Goal: Transaction & Acquisition: Purchase product/service

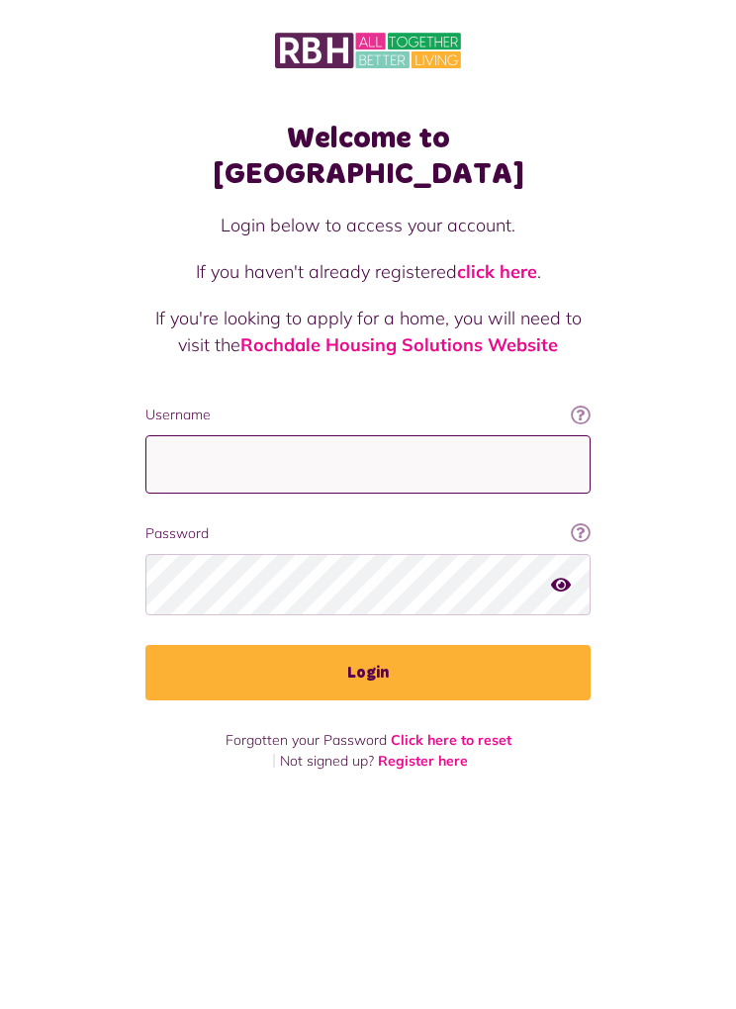
type input "**********"
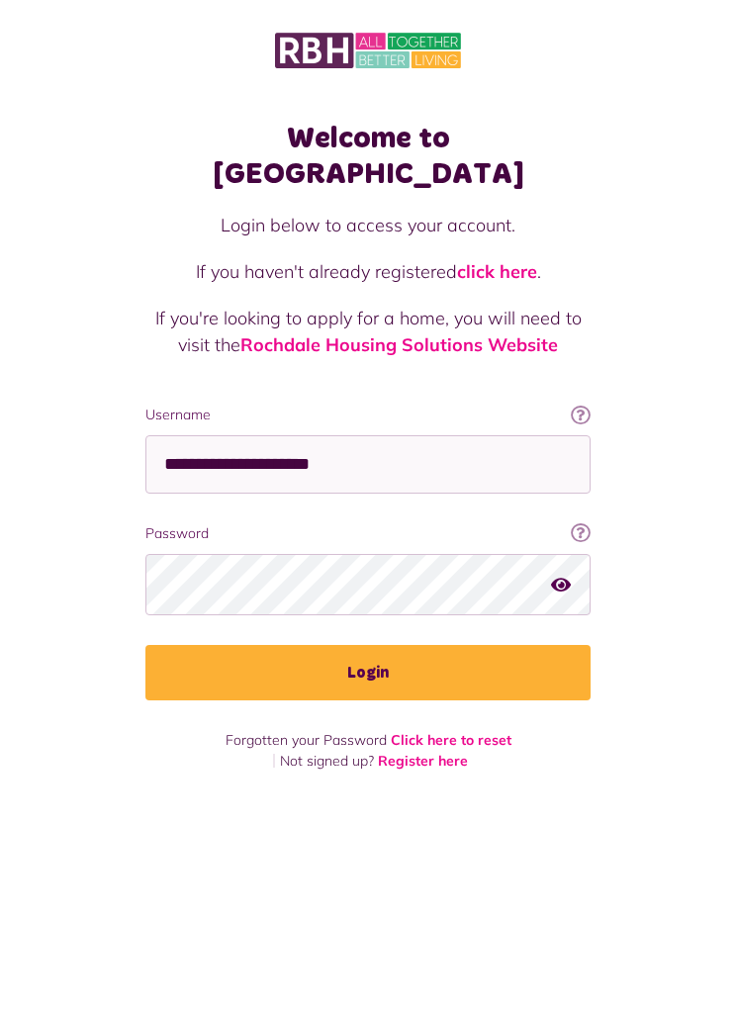
click at [368, 645] on button "Login" at bounding box center [367, 672] width 445 height 55
click at [200, 647] on button "Login" at bounding box center [367, 672] width 445 height 55
click at [203, 645] on button "Login" at bounding box center [367, 672] width 445 height 55
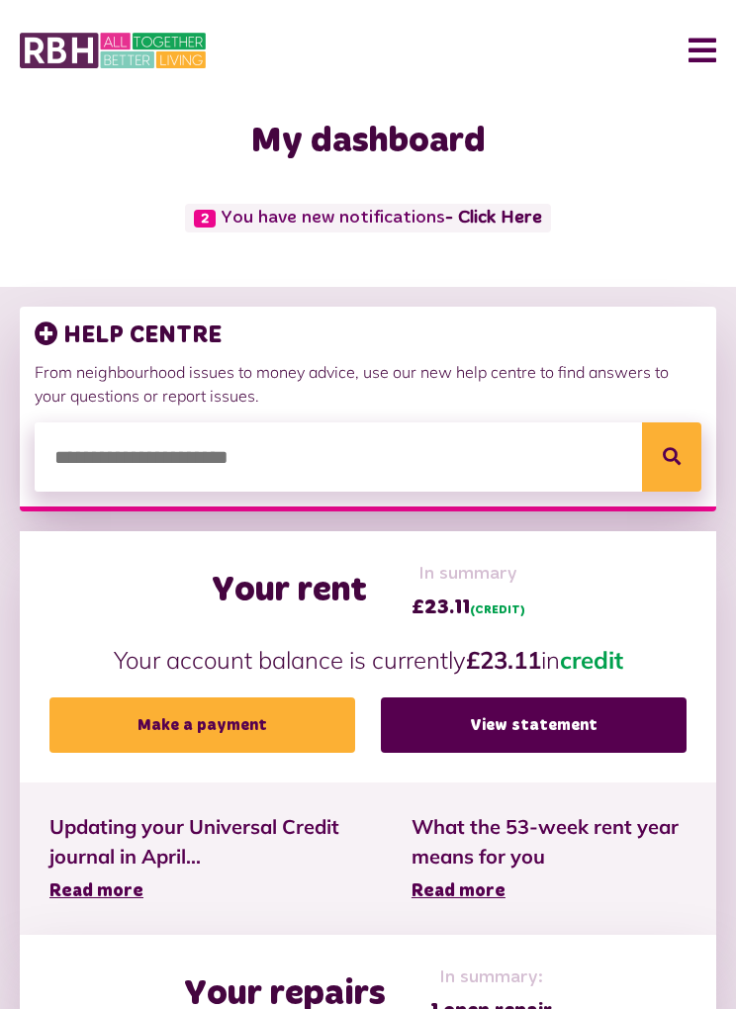
click at [135, 732] on link "Make a payment" at bounding box center [202, 724] width 306 height 55
click at [484, 222] on link "- Click Here" at bounding box center [493, 218] width 97 height 18
click at [482, 222] on link "- Click Here" at bounding box center [493, 218] width 97 height 18
click at [138, 729] on link "Make a payment" at bounding box center [202, 724] width 306 height 55
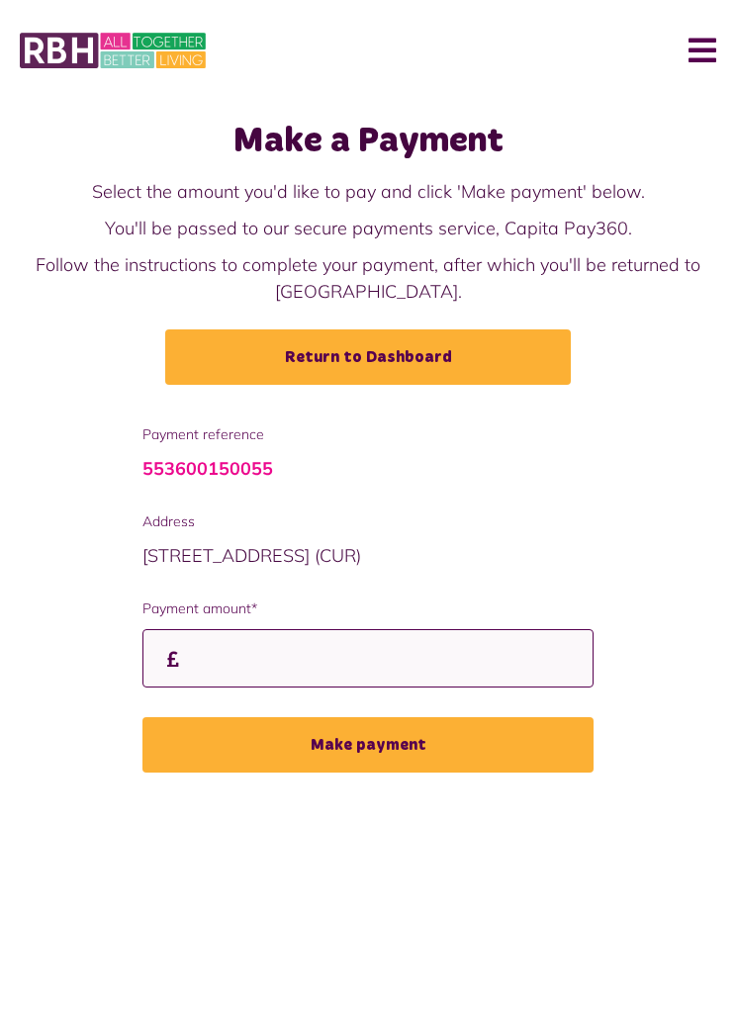
click at [219, 674] on input "Payment amount*" at bounding box center [367, 658] width 451 height 58
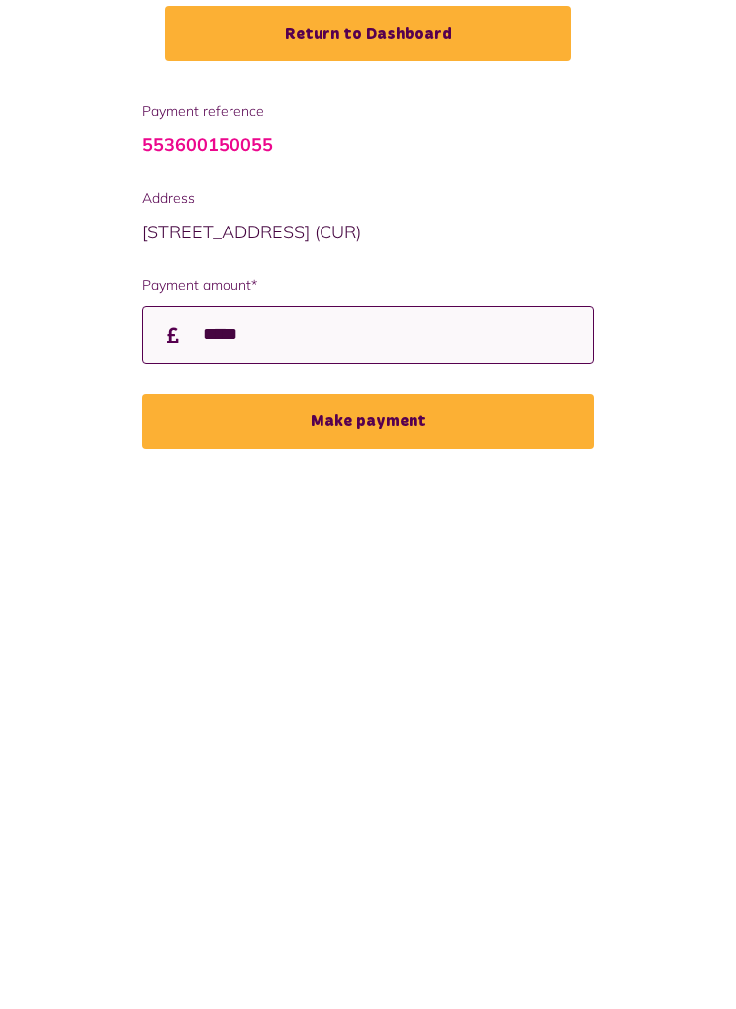
type input "*****"
click at [195, 717] on button "Make payment" at bounding box center [367, 744] width 451 height 55
